Goal: Check status: Check status

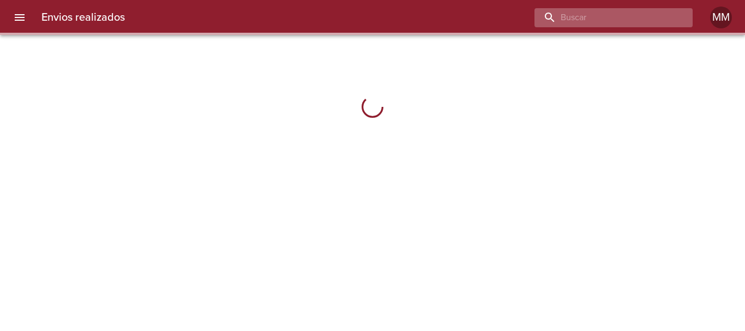
click at [635, 23] on input "buscar" at bounding box center [605, 17] width 140 height 19
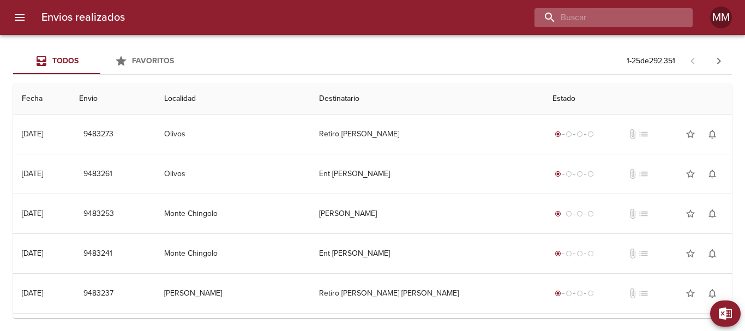
paste input "[PERSON_NAME] DE [PERSON_NAME]"
type input "[PERSON_NAME] DE [PERSON_NAME]"
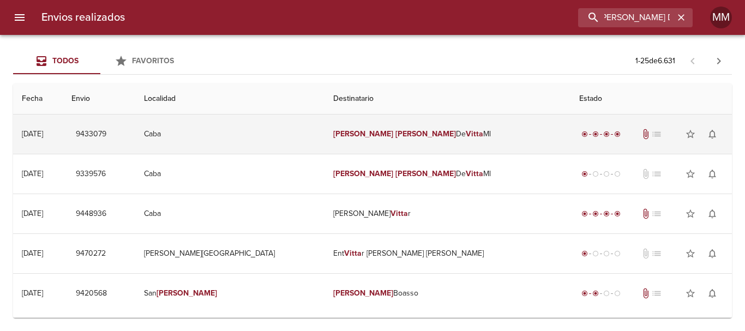
scroll to position [0, 0]
click at [468, 147] on td "[PERSON_NAME] De [PERSON_NAME]" at bounding box center [448, 134] width 247 height 39
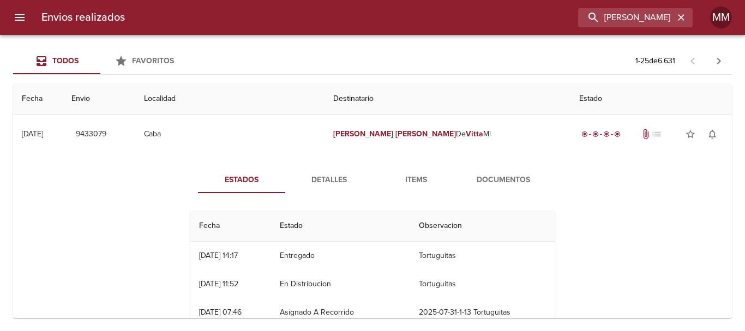
click at [313, 186] on span "Detalles" at bounding box center [329, 181] width 74 height 14
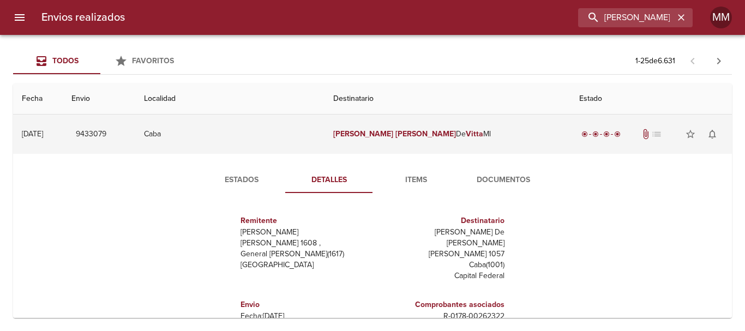
click at [439, 132] on td "[PERSON_NAME] De [PERSON_NAME]" at bounding box center [448, 134] width 247 height 39
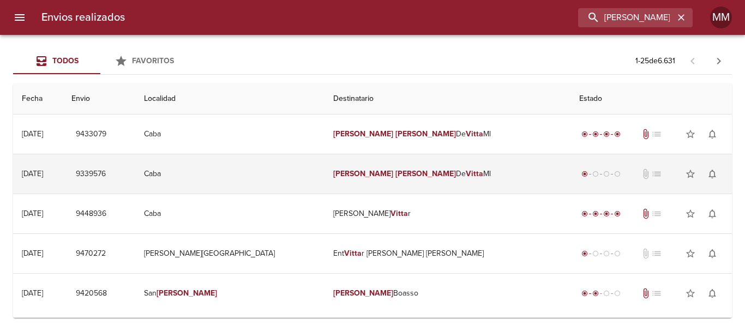
click at [488, 179] on td "[PERSON_NAME] De [PERSON_NAME]" at bounding box center [448, 173] width 247 height 39
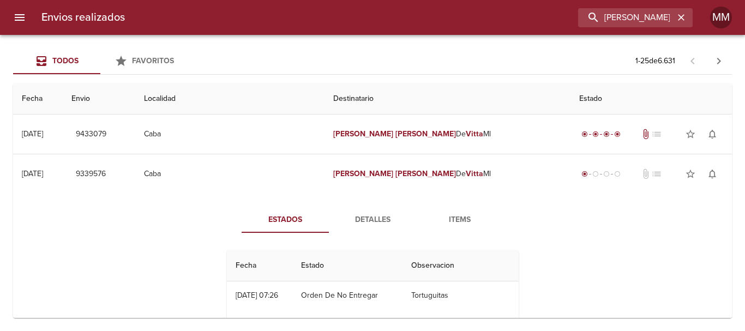
scroll to position [55, 0]
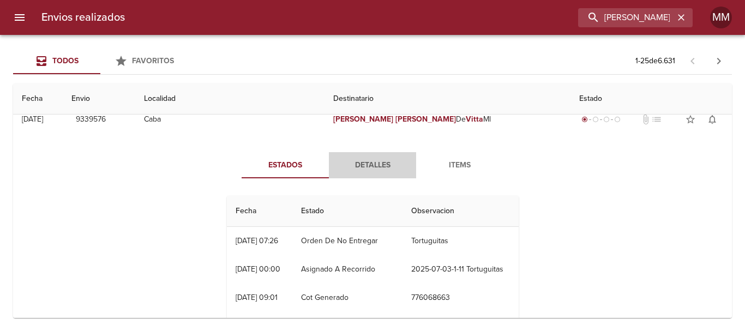
click at [377, 165] on span "Detalles" at bounding box center [373, 166] width 74 height 14
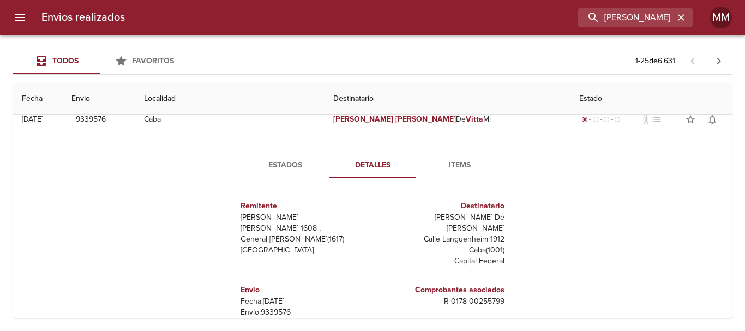
scroll to position [0, 0]
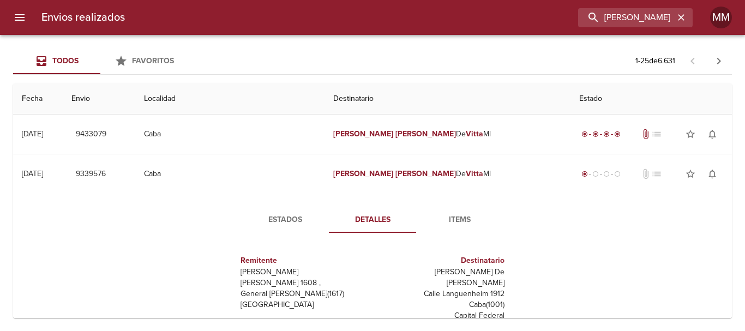
click at [470, 225] on span "Items" at bounding box center [460, 220] width 74 height 14
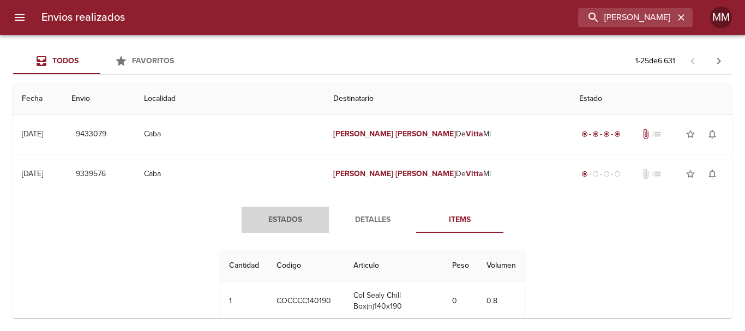
click at [293, 227] on button "Estados" at bounding box center [285, 220] width 87 height 26
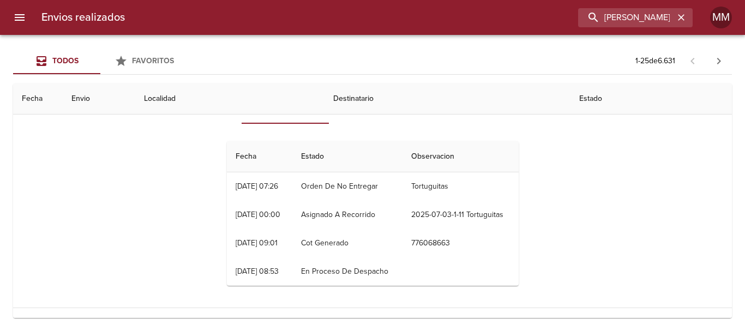
scroll to position [55, 0]
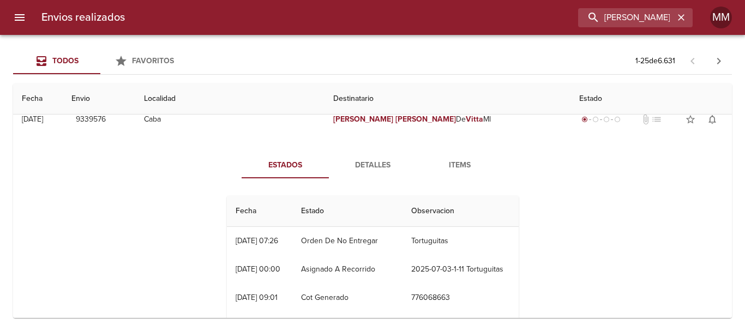
click at [368, 164] on span "Detalles" at bounding box center [373, 166] width 74 height 14
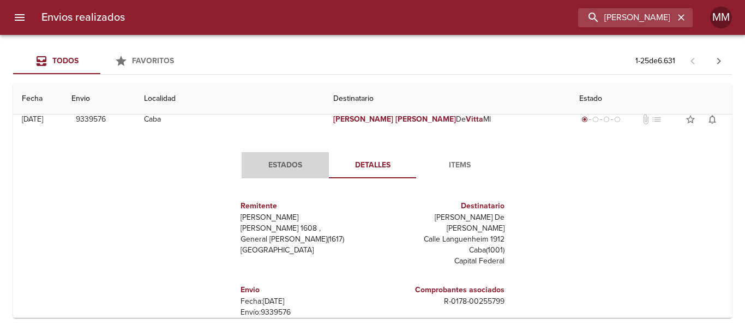
click at [284, 153] on button "Estados" at bounding box center [285, 165] width 87 height 26
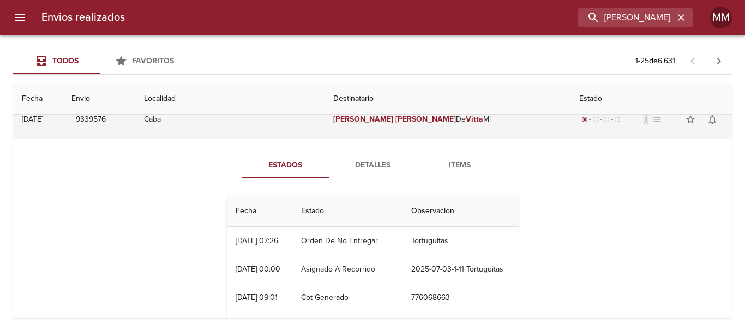
click at [296, 121] on td "Caba" at bounding box center [229, 119] width 189 height 39
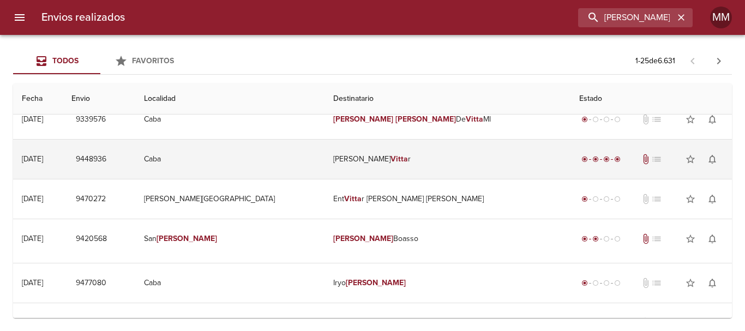
scroll to position [0, 0]
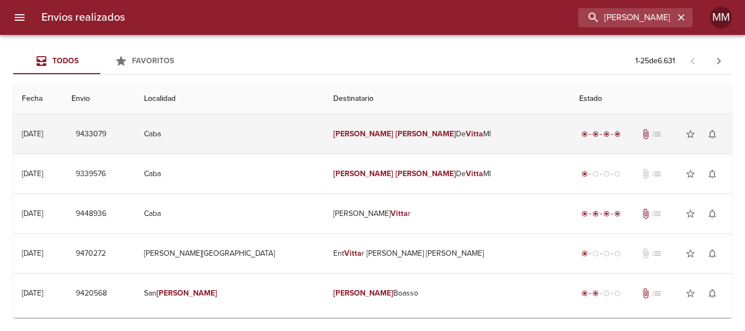
click at [316, 143] on td "Caba" at bounding box center [229, 134] width 189 height 39
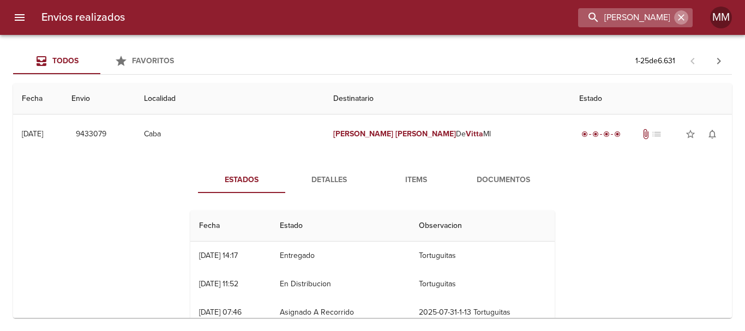
click at [685, 19] on icon "button" at bounding box center [681, 17] width 11 height 11
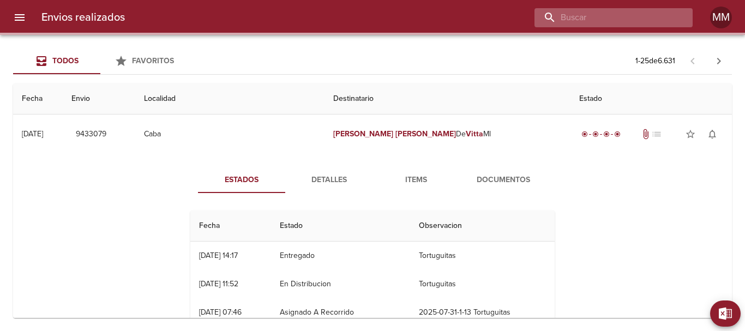
click at [661, 23] on input "buscar" at bounding box center [605, 17] width 140 height 19
paste input "9414182"
type input "9414182"
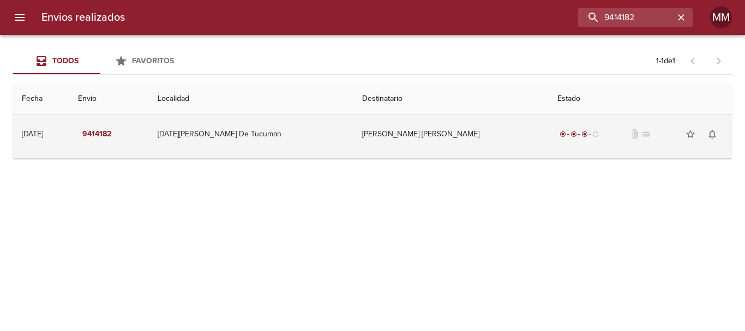
click at [366, 147] on td "[PERSON_NAME] [PERSON_NAME]" at bounding box center [451, 134] width 195 height 39
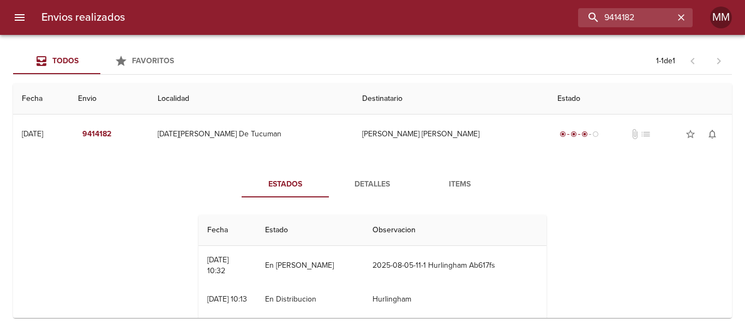
scroll to position [55, 0]
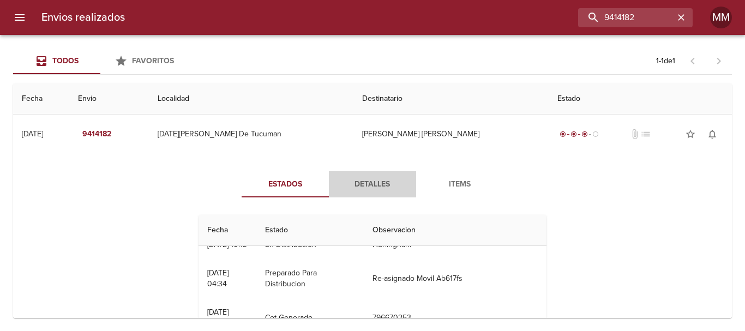
click at [358, 186] on span "Detalles" at bounding box center [373, 185] width 74 height 14
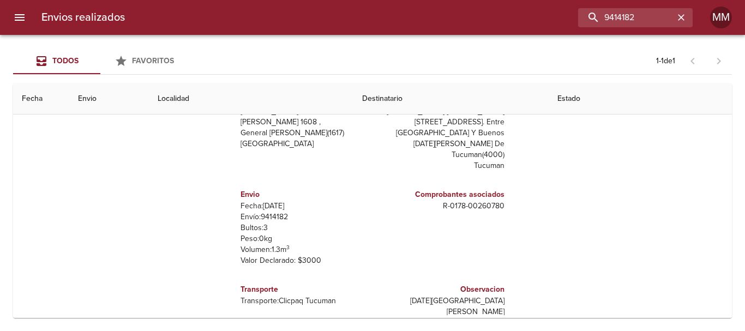
scroll to position [120, 0]
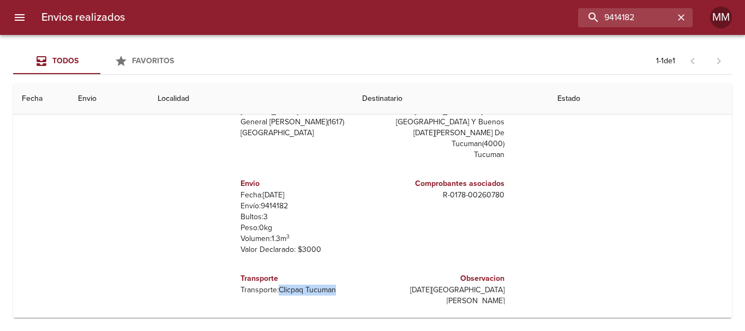
drag, startPoint x: 273, startPoint y: 291, endPoint x: 328, endPoint y: 288, distance: 55.2
click at [328, 288] on p "Transporte: Clicpaq Tucuman" at bounding box center [305, 290] width 128 height 11
copy p "Clicpaq Tucuman"
